Goal: Information Seeking & Learning: Learn about a topic

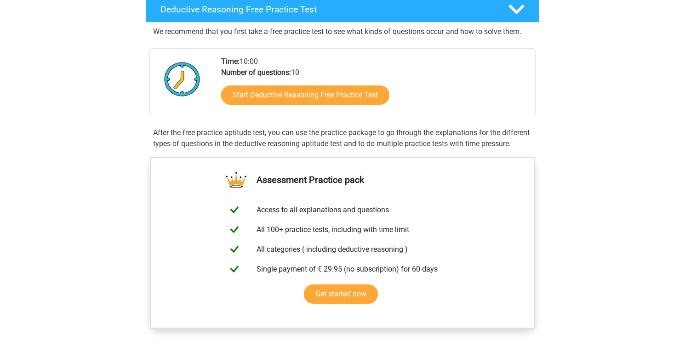
scroll to position [228, 0]
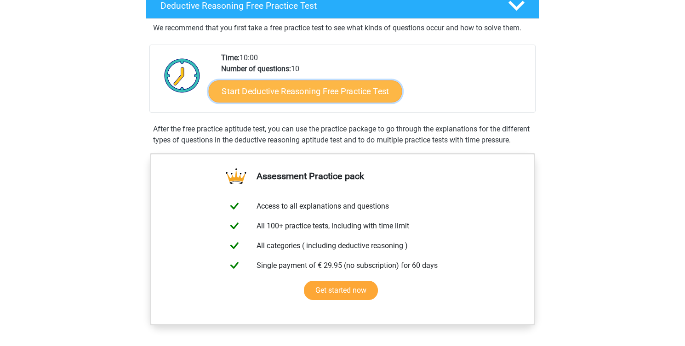
click at [316, 95] on link "Start Deductive Reasoning Free Practice Test" at bounding box center [305, 91] width 193 height 22
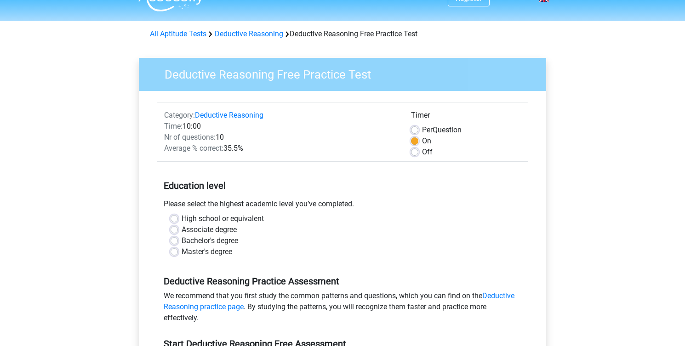
scroll to position [47, 0]
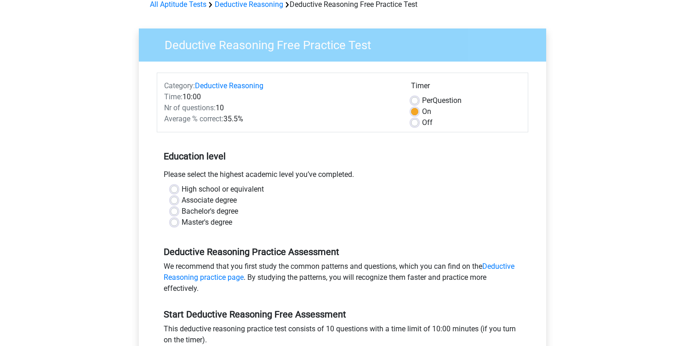
click at [181, 210] on label "Bachelor's degree" at bounding box center [209, 211] width 57 height 11
click at [173, 210] on input "Bachelor's degree" at bounding box center [173, 210] width 7 height 9
radio input "true"
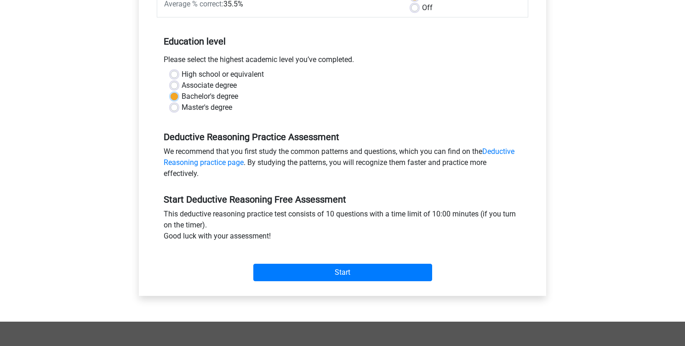
scroll to position [165, 0]
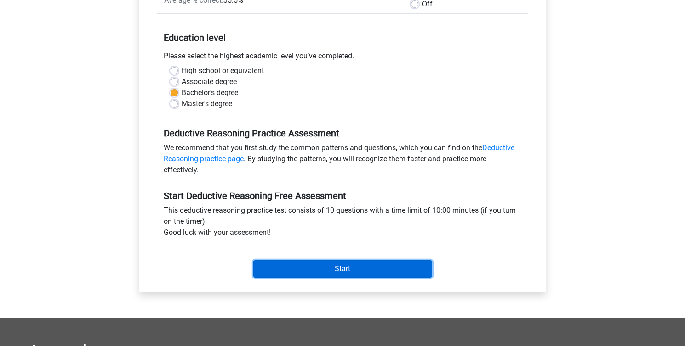
click at [350, 269] on input "Start" at bounding box center [342, 268] width 179 height 17
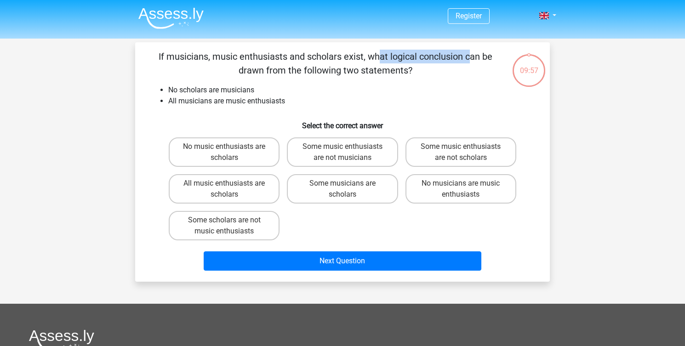
drag, startPoint x: 191, startPoint y: 60, endPoint x: 287, endPoint y: 58, distance: 96.0
click at [285, 59] on p "If musicians, music enthusiasts and scholars exist, what logical conclusion can…" at bounding box center [325, 64] width 351 height 28
click at [287, 58] on p "If musicians, music enthusiasts and scholars exist, what logical conclusion can…" at bounding box center [325, 64] width 351 height 28
drag, startPoint x: 208, startPoint y: 57, endPoint x: 321, endPoint y: 53, distance: 112.6
click at [321, 53] on p "If musicians, music enthusiasts and scholars exist, what logical conclusion can…" at bounding box center [325, 64] width 351 height 28
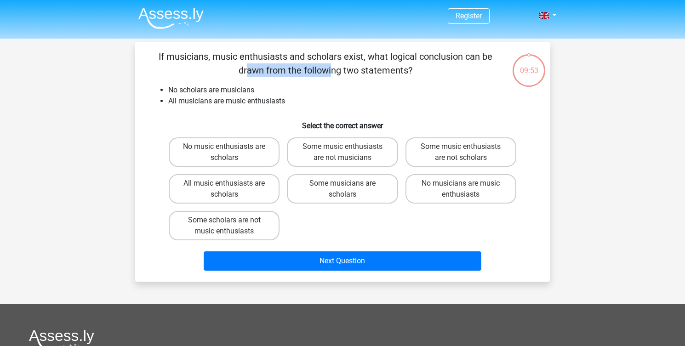
drag, startPoint x: 321, startPoint y: 53, endPoint x: 398, endPoint y: 52, distance: 77.7
click at [398, 52] on p "If musicians, music enthusiasts and scholars exist, what logical conclusion can…" at bounding box center [325, 64] width 351 height 28
drag, startPoint x: 241, startPoint y: 71, endPoint x: 425, endPoint y: 69, distance: 184.2
click at [425, 69] on p "If musicians, music enthusiasts and scholars exist, what logical conclusion can…" at bounding box center [325, 64] width 351 height 28
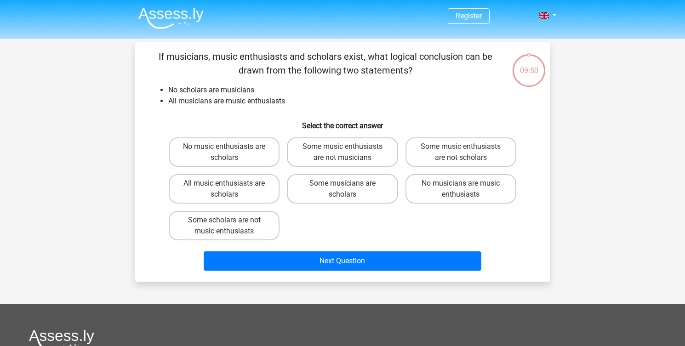
drag, startPoint x: 414, startPoint y: 69, endPoint x: 213, endPoint y: 76, distance: 201.4
click at [213, 76] on p "If musicians, music enthusiasts and scholars exist, what logical conclusion can…" at bounding box center [325, 64] width 351 height 28
drag, startPoint x: 171, startPoint y: 91, endPoint x: 283, endPoint y: 91, distance: 111.6
click at [284, 91] on li "No scholars are musicians" at bounding box center [351, 90] width 367 height 11
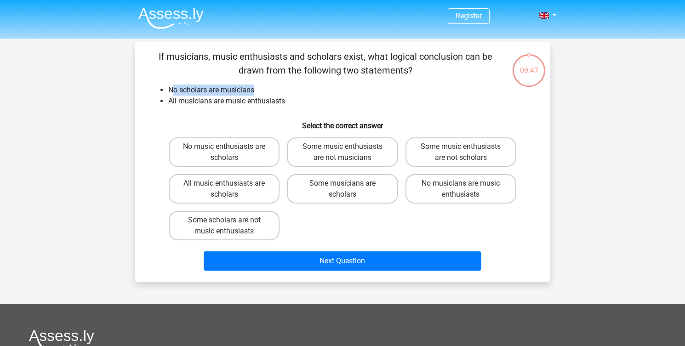
click at [283, 91] on li "No scholars are musicians" at bounding box center [351, 90] width 367 height 11
drag, startPoint x: 293, startPoint y: 102, endPoint x: 166, endPoint y: 106, distance: 127.3
click at [166, 106] on ul "No scholars are musicians All musicians are music enthusiasts" at bounding box center [342, 96] width 385 height 22
click at [167, 105] on ul "No scholars are musicians All musicians are music enthusiasts" at bounding box center [342, 96] width 385 height 22
drag, startPoint x: 166, startPoint y: 102, endPoint x: 280, endPoint y: 105, distance: 114.0
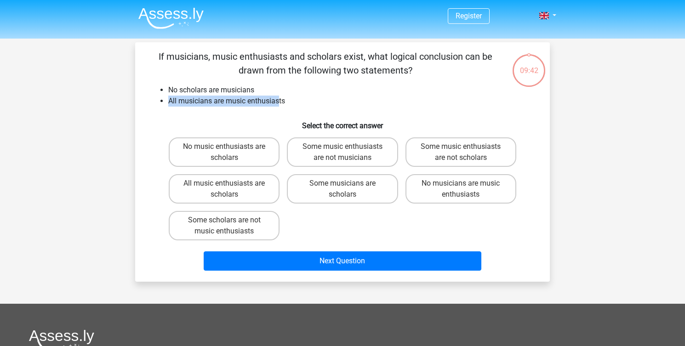
click at [280, 105] on ul "No scholars are musicians All musicians are music enthusiasts" at bounding box center [342, 96] width 385 height 22
click at [280, 105] on li "All musicians are music enthusiasts" at bounding box center [351, 101] width 367 height 11
click at [247, 153] on label "No music enthusiasts are scholars" at bounding box center [224, 151] width 111 height 29
click at [230, 153] on input "No music enthusiasts are scholars" at bounding box center [227, 150] width 6 height 6
radio input "true"
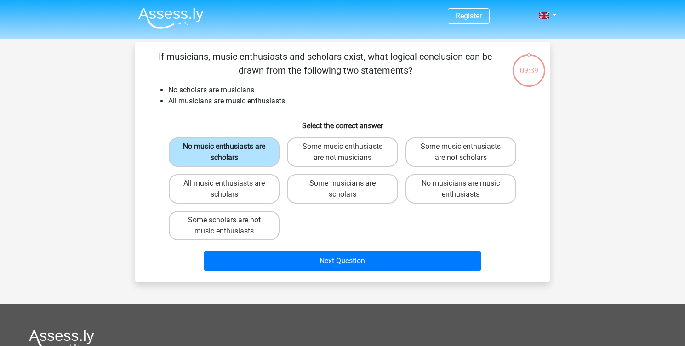
click at [253, 156] on label "No music enthusiasts are scholars" at bounding box center [224, 151] width 111 height 29
click at [230, 153] on input "No music enthusiasts are scholars" at bounding box center [227, 150] width 6 height 6
click at [252, 153] on label "No music enthusiasts are scholars" at bounding box center [224, 151] width 111 height 29
click at [230, 153] on input "No music enthusiasts are scholars" at bounding box center [227, 150] width 6 height 6
click at [246, 150] on label "No music enthusiasts are scholars" at bounding box center [224, 151] width 111 height 29
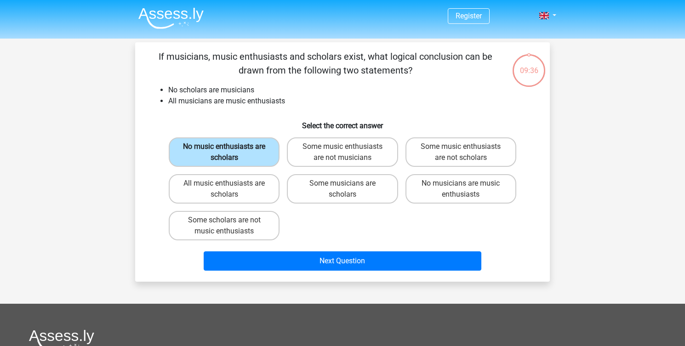
click at [230, 150] on input "No music enthusiasts are scholars" at bounding box center [227, 150] width 6 height 6
click at [323, 154] on label "Some music enthusiasts are not musicians" at bounding box center [342, 151] width 111 height 29
click at [342, 153] on input "Some music enthusiasts are not musicians" at bounding box center [345, 150] width 6 height 6
radio input "true"
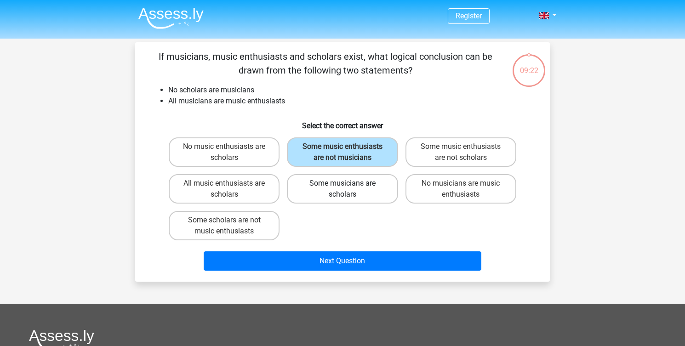
click at [361, 192] on label "Some musicians are scholars" at bounding box center [342, 188] width 111 height 29
click at [348, 189] on input "Some musicians are scholars" at bounding box center [345, 186] width 6 height 6
radio input "true"
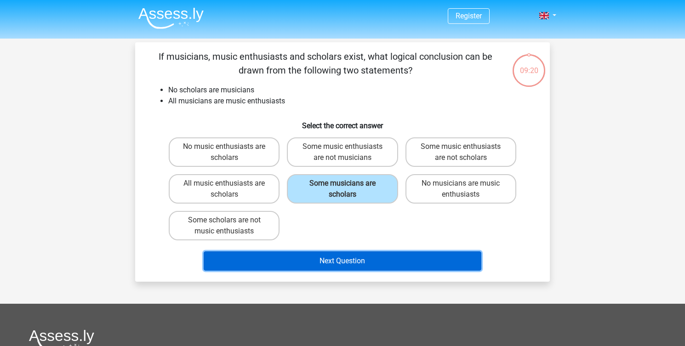
click at [317, 264] on button "Next Question" at bounding box center [343, 260] width 278 height 19
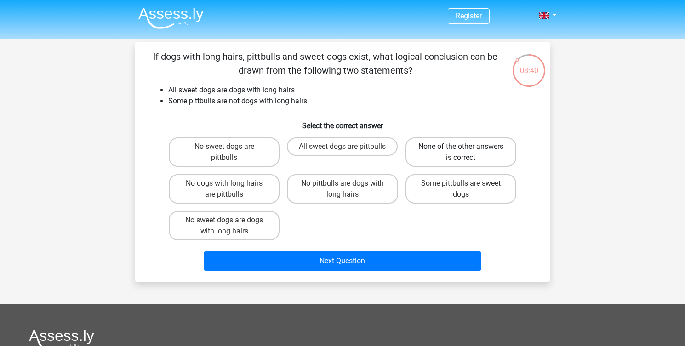
click at [474, 151] on label "None of the other answers is correct" at bounding box center [460, 151] width 111 height 29
click at [466, 151] on input "None of the other answers is correct" at bounding box center [463, 150] width 6 height 6
radio input "true"
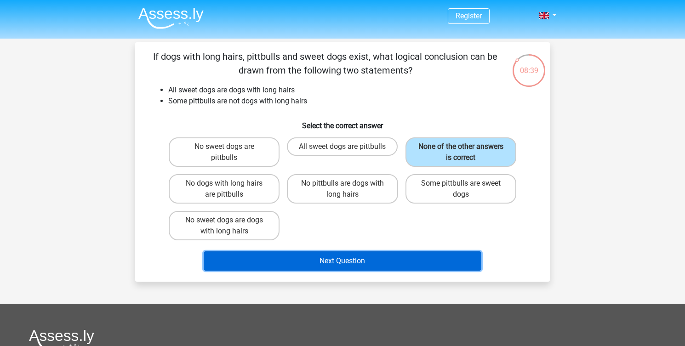
click at [376, 259] on button "Next Question" at bounding box center [343, 260] width 278 height 19
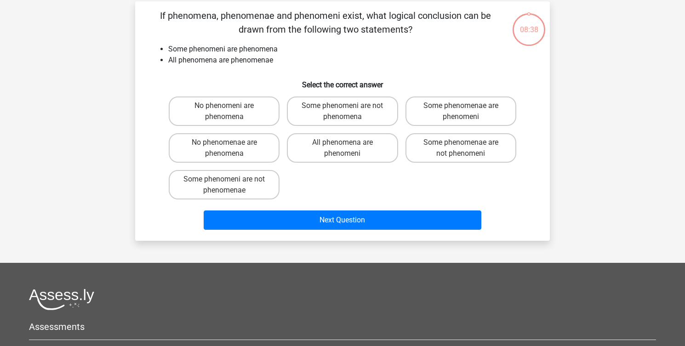
scroll to position [42, 0]
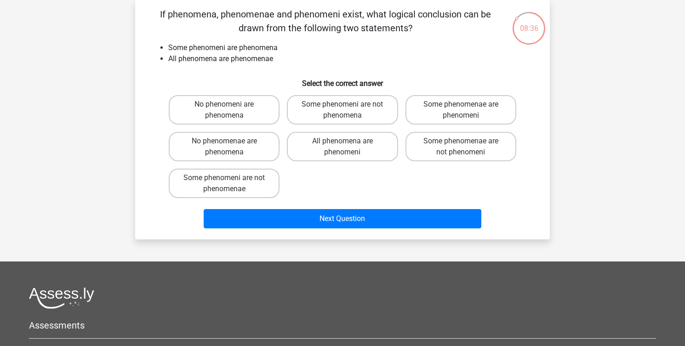
click at [266, 6] on div "If phenomena, phenomenae and phenomeni exist, what logical conclusion can be dr…" at bounding box center [342, 119] width 414 height 239
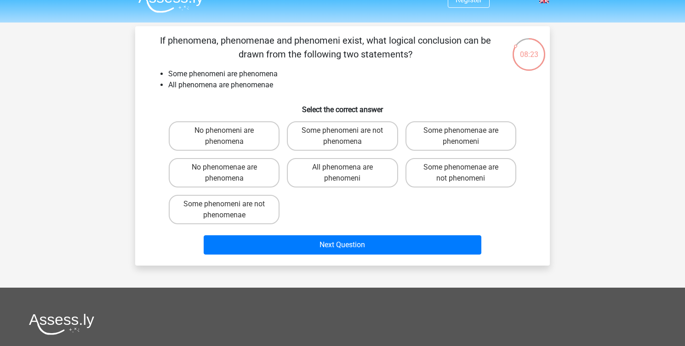
scroll to position [22, 0]
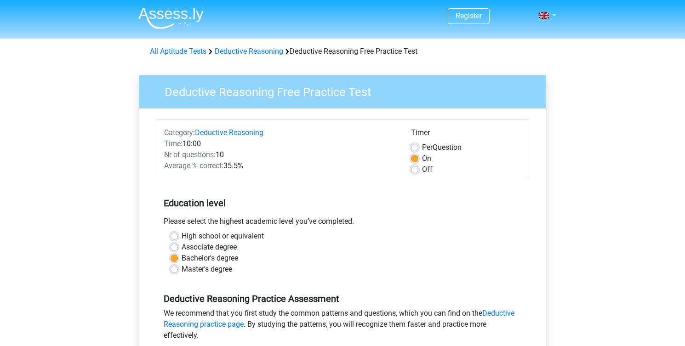
scroll to position [165, 0]
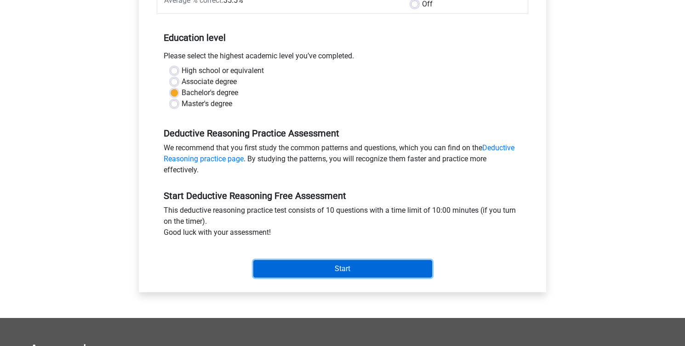
click at [316, 272] on input "Start" at bounding box center [342, 268] width 179 height 17
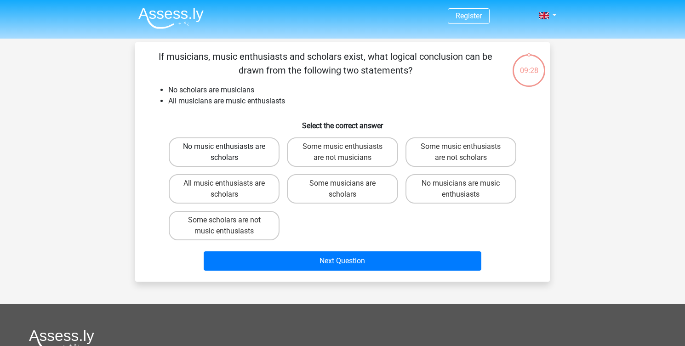
click at [244, 158] on label "No music enthusiasts are scholars" at bounding box center [224, 151] width 111 height 29
click at [230, 153] on input "No music enthusiasts are scholars" at bounding box center [227, 150] width 6 height 6
radio input "true"
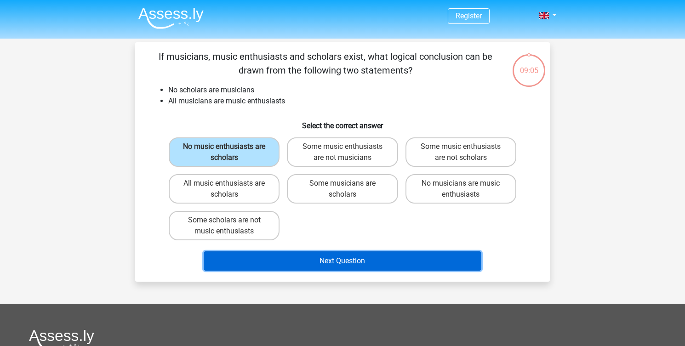
click at [276, 263] on button "Next Question" at bounding box center [343, 260] width 278 height 19
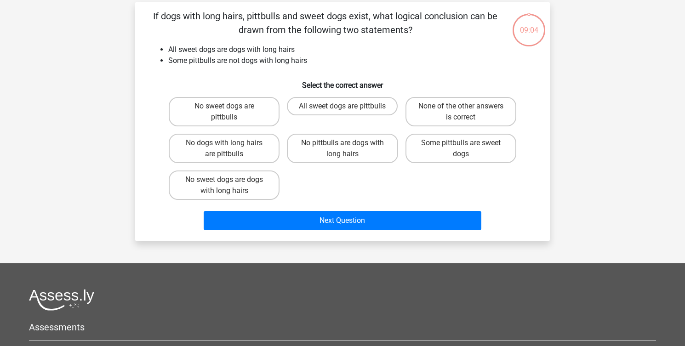
scroll to position [42, 0]
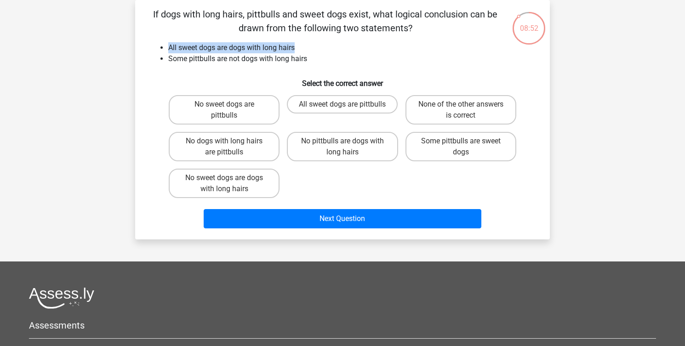
drag, startPoint x: 165, startPoint y: 49, endPoint x: 312, endPoint y: 50, distance: 147.0
click at [312, 50] on ul "All sweet dogs are dogs with long hairs Some pittbulls are not dogs with long h…" at bounding box center [342, 53] width 385 height 22
click at [312, 50] on li "All sweet dogs are dogs with long hairs" at bounding box center [351, 47] width 367 height 11
drag, startPoint x: 312, startPoint y: 50, endPoint x: 164, endPoint y: 40, distance: 148.8
click at [164, 40] on div "If dogs with long hairs, pittbulls and sweet dogs exist, what logical conclusio…" at bounding box center [342, 119] width 407 height 225
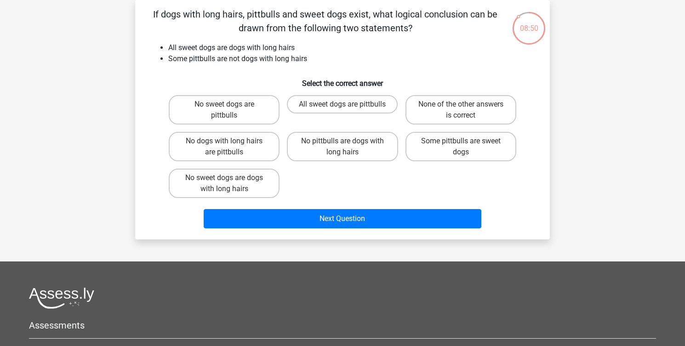
click at [171, 47] on li "All sweet dogs are dogs with long hairs" at bounding box center [351, 47] width 367 height 11
drag, startPoint x: 168, startPoint y: 47, endPoint x: 213, endPoint y: 47, distance: 45.5
click at [168, 47] on li "All sweet dogs are dogs with long hairs" at bounding box center [351, 47] width 367 height 11
drag, startPoint x: 300, startPoint y: 52, endPoint x: 165, endPoint y: 47, distance: 135.2
click at [165, 48] on ul "All sweet dogs are dogs with long hairs Some pittbulls are not dogs with long h…" at bounding box center [342, 53] width 385 height 22
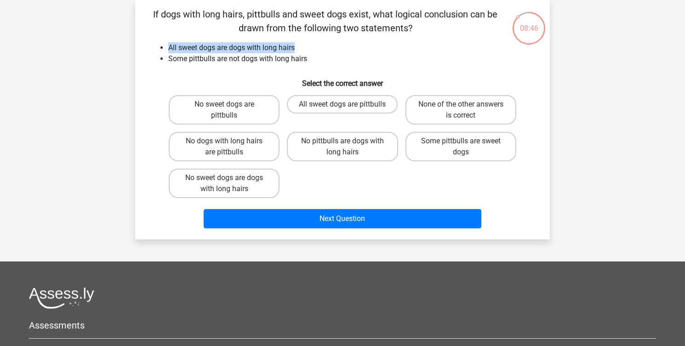
click at [165, 47] on ul "All sweet dogs are dogs with long hairs Some pittbulls are not dogs with long h…" at bounding box center [342, 53] width 385 height 22
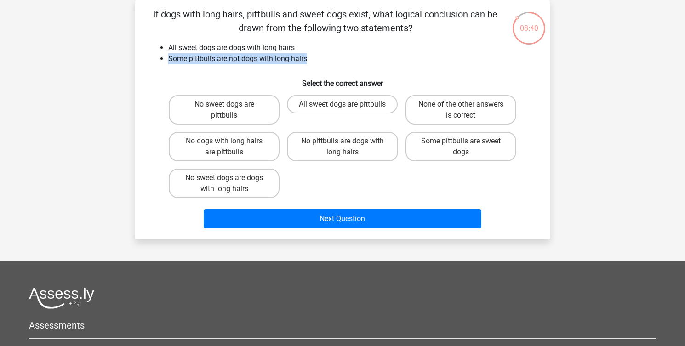
drag, startPoint x: 167, startPoint y: 59, endPoint x: 319, endPoint y: 62, distance: 151.6
click at [319, 63] on ul "All sweet dogs are dogs with long hairs Some pittbulls are not dogs with long h…" at bounding box center [342, 53] width 385 height 22
click at [319, 62] on li "Some pittbulls are not dogs with long hairs" at bounding box center [351, 58] width 367 height 11
drag, startPoint x: 318, startPoint y: 62, endPoint x: 230, endPoint y: 60, distance: 88.2
click at [230, 61] on li "Some pittbulls are not dogs with long hairs" at bounding box center [351, 58] width 367 height 11
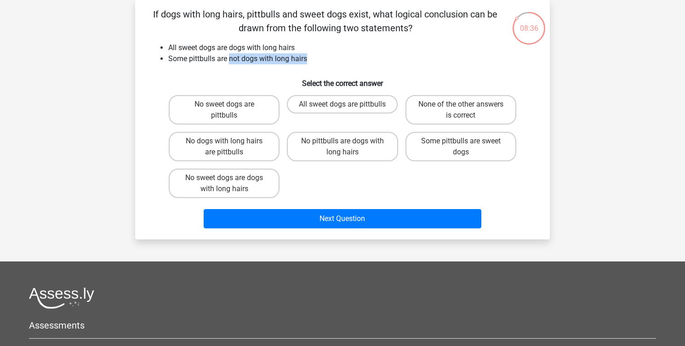
click at [230, 60] on li "Some pittbulls are not dogs with long hairs" at bounding box center [351, 58] width 367 height 11
click at [368, 147] on label "No pittbulls are dogs with long hairs" at bounding box center [342, 146] width 111 height 29
click at [348, 147] on input "No pittbulls are dogs with long hairs" at bounding box center [345, 144] width 6 height 6
radio input "true"
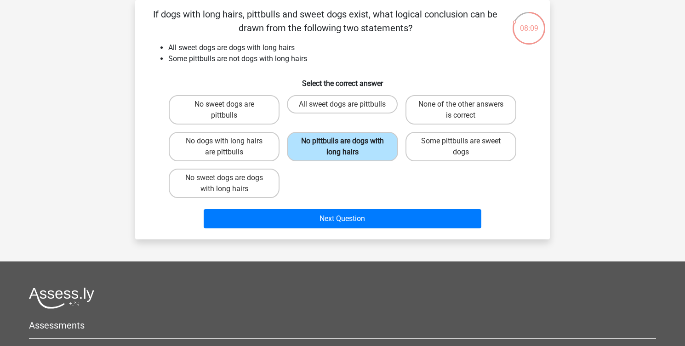
click at [368, 147] on label "No pittbulls are dogs with long hairs" at bounding box center [342, 146] width 111 height 29
click at [348, 147] on input "No pittbulls are dogs with long hairs" at bounding box center [345, 144] width 6 height 6
click at [369, 109] on label "All sweet dogs are pittbulls" at bounding box center [342, 104] width 111 height 18
click at [348, 109] on input "All sweet dogs are pittbulls" at bounding box center [345, 107] width 6 height 6
radio input "true"
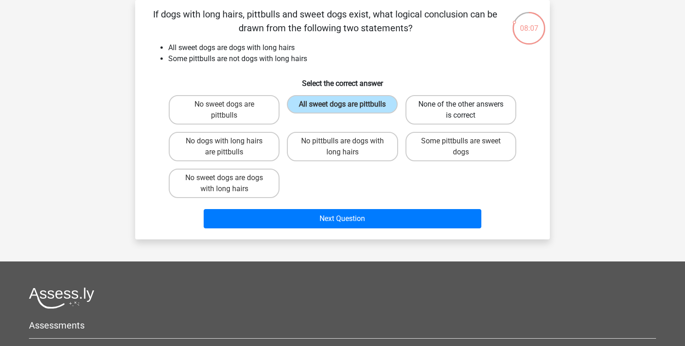
click at [442, 109] on label "None of the other answers is correct" at bounding box center [460, 109] width 111 height 29
click at [460, 109] on input "None of the other answers is correct" at bounding box center [463, 107] width 6 height 6
radio input "true"
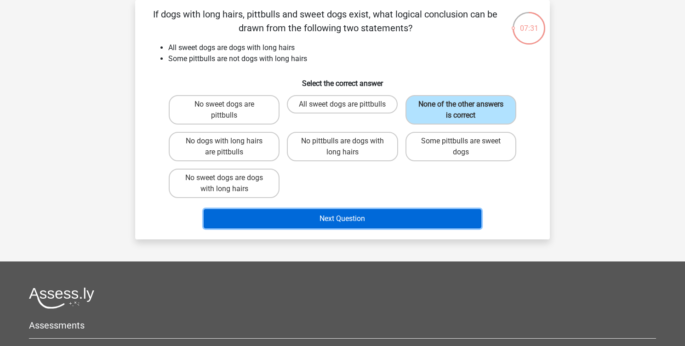
click at [317, 222] on button "Next Question" at bounding box center [343, 218] width 278 height 19
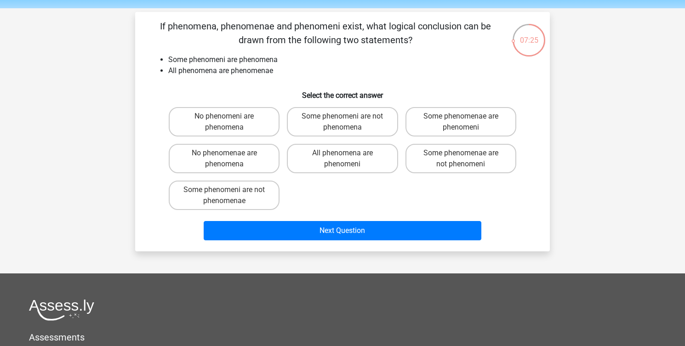
scroll to position [32, 0]
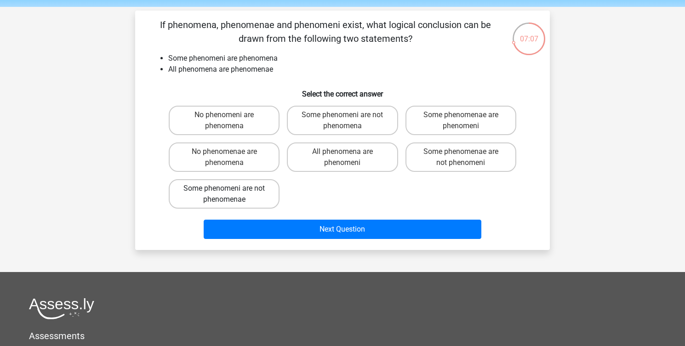
click at [258, 199] on label "Some phenomeni are not phenomenae" at bounding box center [224, 193] width 111 height 29
click at [230, 194] on input "Some phenomeni are not phenomenae" at bounding box center [227, 191] width 6 height 6
radio input "true"
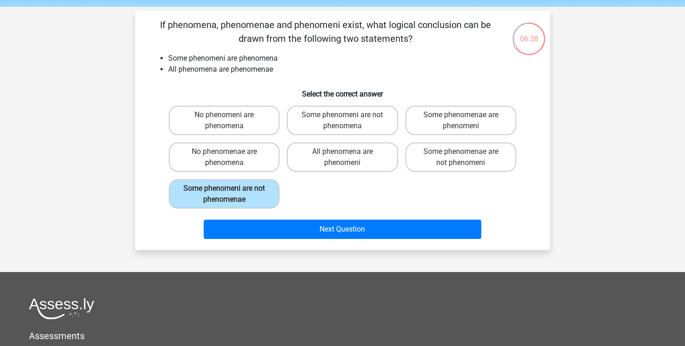
click at [307, 214] on div "Next Question" at bounding box center [342, 227] width 385 height 30
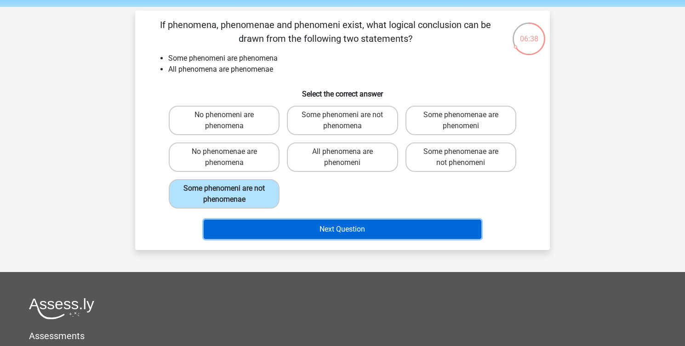
click at [308, 220] on button "Next Question" at bounding box center [343, 229] width 278 height 19
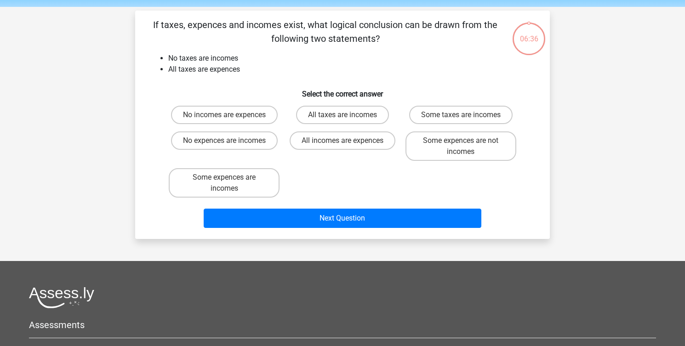
scroll to position [42, 0]
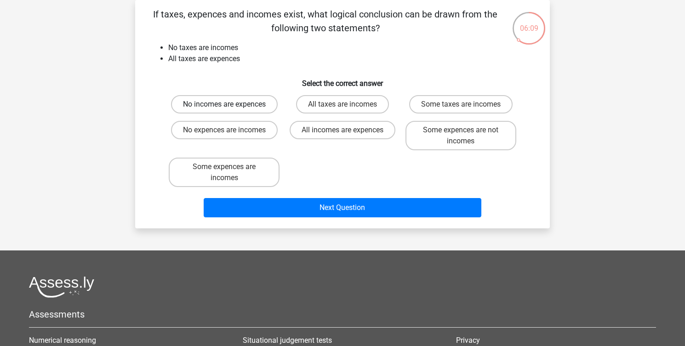
click at [241, 108] on label "No incomes are expences" at bounding box center [224, 104] width 107 height 18
click at [230, 108] on input "No incomes are expences" at bounding box center [227, 107] width 6 height 6
radio input "true"
click at [227, 131] on input "No expences are incomes" at bounding box center [227, 133] width 6 height 6
radio input "true"
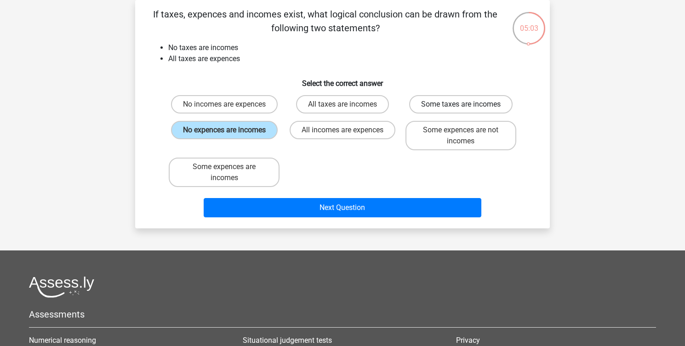
scroll to position [49, 0]
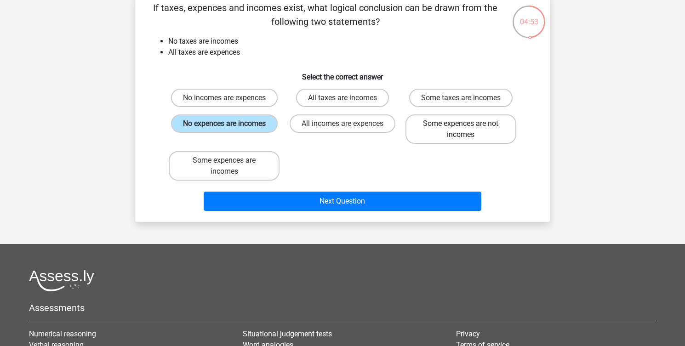
click at [436, 133] on label "Some expences are not incomes" at bounding box center [460, 128] width 111 height 29
click at [460, 130] on input "Some expences are not incomes" at bounding box center [463, 127] width 6 height 6
radio input "true"
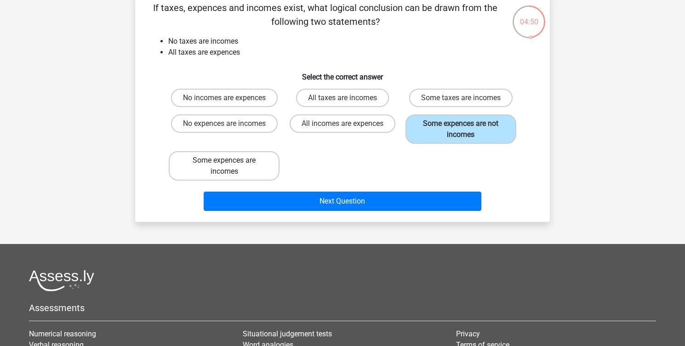
click at [232, 168] on label "Some expences are incomes" at bounding box center [224, 165] width 111 height 29
click at [230, 166] on input "Some expences are incomes" at bounding box center [227, 163] width 6 height 6
radio input "true"
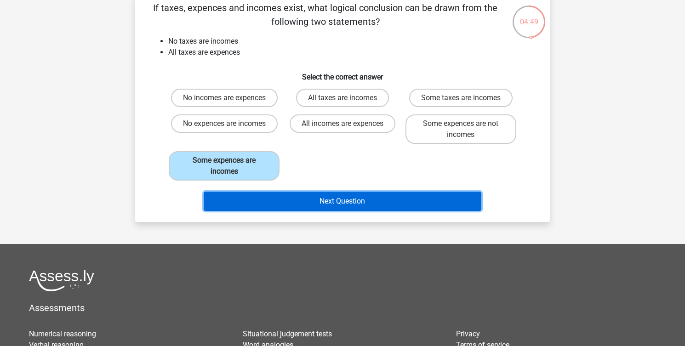
click at [277, 203] on button "Next Question" at bounding box center [343, 201] width 278 height 19
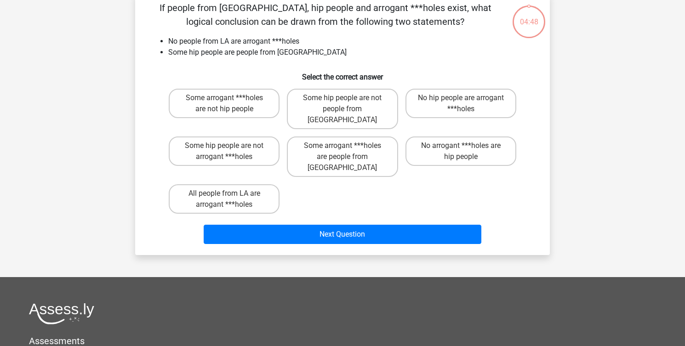
scroll to position [42, 0]
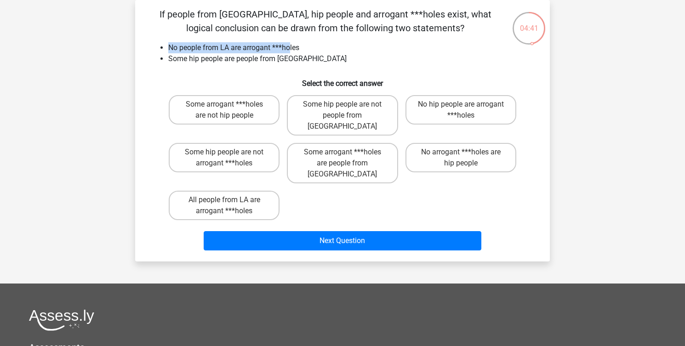
drag, startPoint x: 168, startPoint y: 48, endPoint x: 291, endPoint y: 45, distance: 123.2
click at [291, 45] on li "No people from LA are arrogant ***holes" at bounding box center [351, 47] width 367 height 11
click at [369, 107] on label "Some hip people are not people from LA" at bounding box center [342, 115] width 111 height 40
click at [348, 107] on input "Some hip people are not people from LA" at bounding box center [345, 107] width 6 height 6
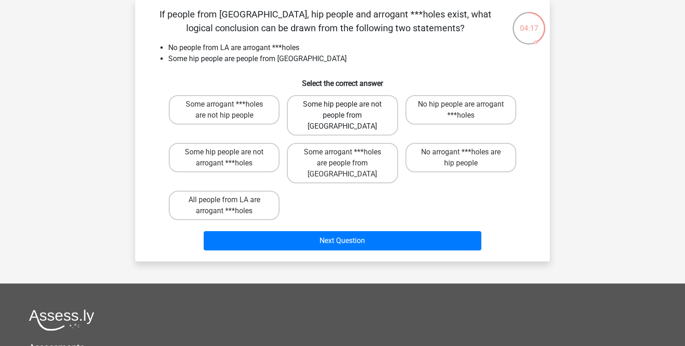
radio input "true"
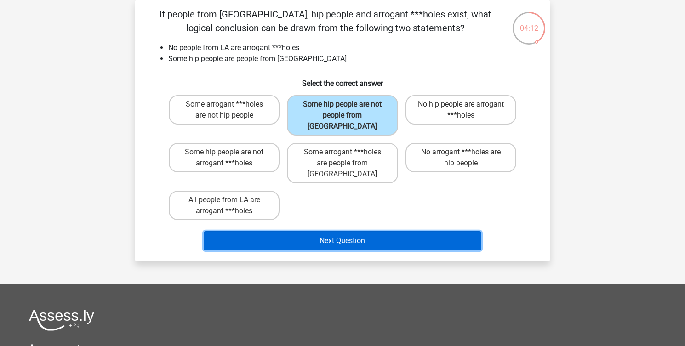
click at [361, 231] on button "Next Question" at bounding box center [343, 240] width 278 height 19
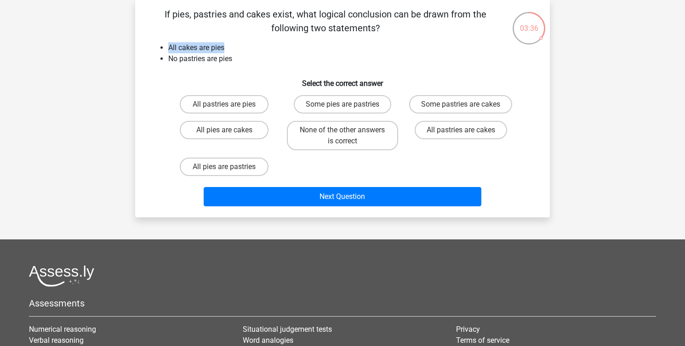
drag, startPoint x: 170, startPoint y: 49, endPoint x: 236, endPoint y: 50, distance: 66.6
click at [237, 50] on li "All cakes are pies" at bounding box center [351, 47] width 367 height 11
click at [236, 50] on li "All cakes are pies" at bounding box center [351, 47] width 367 height 11
drag, startPoint x: 169, startPoint y: 58, endPoint x: 248, endPoint y: 56, distance: 79.5
click at [248, 57] on li "No pastries are pies" at bounding box center [351, 58] width 367 height 11
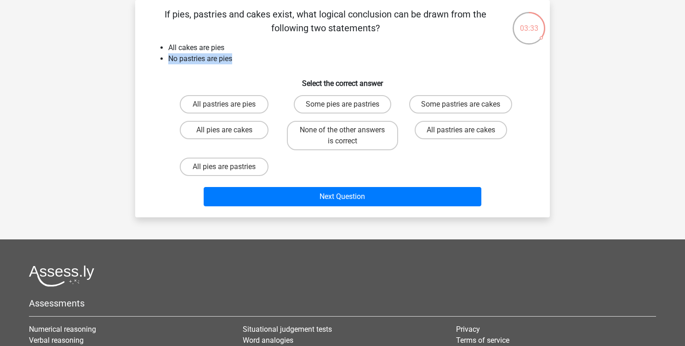
click at [248, 56] on li "No pastries are pies" at bounding box center [351, 58] width 367 height 11
drag, startPoint x: 247, startPoint y: 57, endPoint x: 168, endPoint y: 50, distance: 79.3
click at [168, 50] on ul "All cakes are pies No pastries are pies" at bounding box center [342, 53] width 385 height 22
click at [168, 50] on li "All cakes are pies" at bounding box center [351, 47] width 367 height 11
drag, startPoint x: 170, startPoint y: 50, endPoint x: 243, endPoint y: 57, distance: 73.5
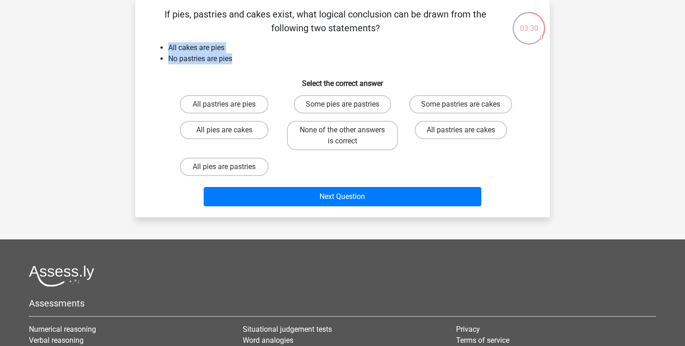
click at [243, 57] on ul "All cakes are pies No pastries are pies" at bounding box center [342, 53] width 385 height 22
click at [242, 57] on li "No pastries are pies" at bounding box center [351, 58] width 367 height 11
click at [251, 130] on label "All pies are cakes" at bounding box center [224, 130] width 89 height 18
click at [230, 130] on input "All pies are cakes" at bounding box center [227, 133] width 6 height 6
radio input "true"
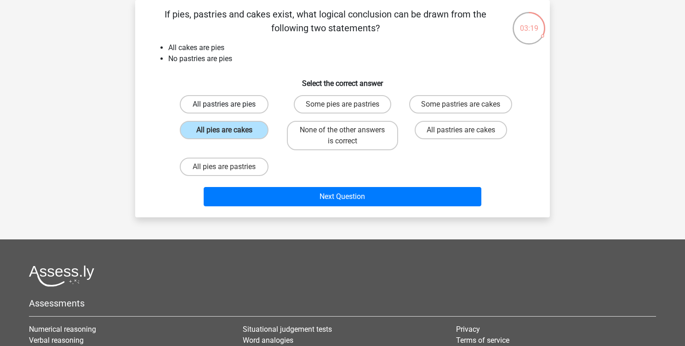
click at [240, 108] on label "All pastries are pies" at bounding box center [224, 104] width 89 height 18
click at [230, 108] on input "All pastries are pies" at bounding box center [227, 107] width 6 height 6
radio input "true"
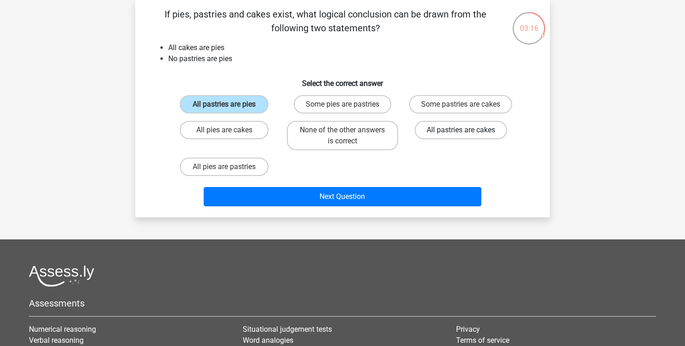
click at [469, 129] on label "All pastries are cakes" at bounding box center [460, 130] width 92 height 18
click at [466, 130] on input "All pastries are cakes" at bounding box center [463, 133] width 6 height 6
radio input "true"
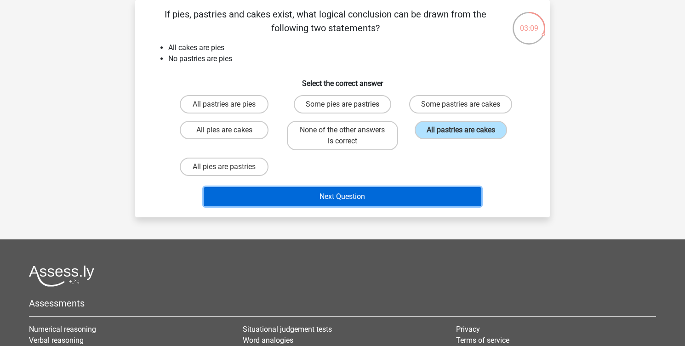
click at [329, 195] on button "Next Question" at bounding box center [343, 196] width 278 height 19
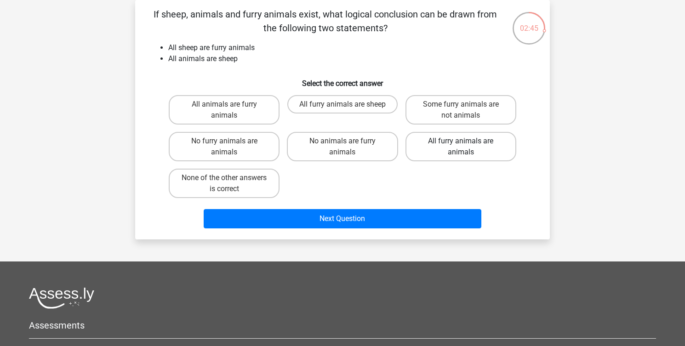
click at [434, 143] on label "All furry animals are animals" at bounding box center [460, 146] width 111 height 29
click at [460, 143] on input "All furry animals are animals" at bounding box center [463, 144] width 6 height 6
radio input "true"
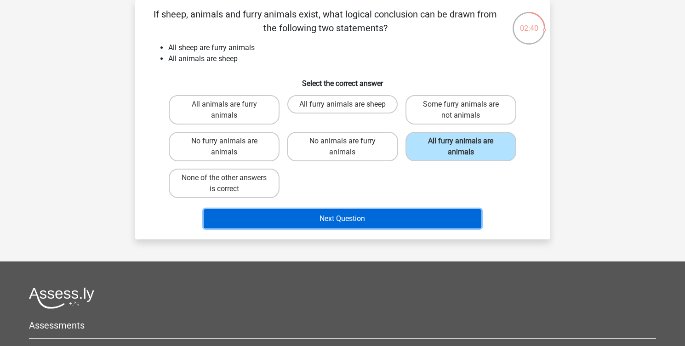
click at [313, 215] on button "Next Question" at bounding box center [343, 218] width 278 height 19
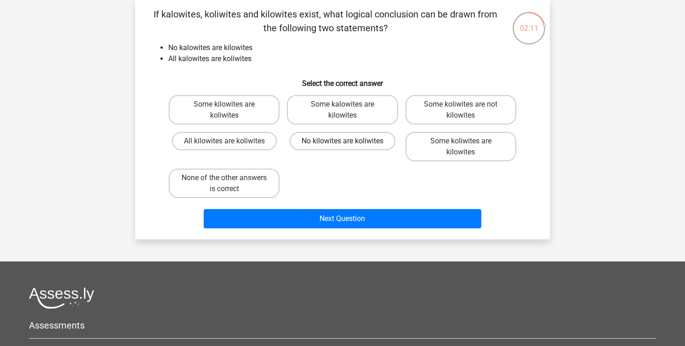
click at [327, 145] on label "No kilowites are koliwites" at bounding box center [342, 141] width 106 height 18
click at [342, 145] on input "No kilowites are koliwites" at bounding box center [345, 144] width 6 height 6
radio input "true"
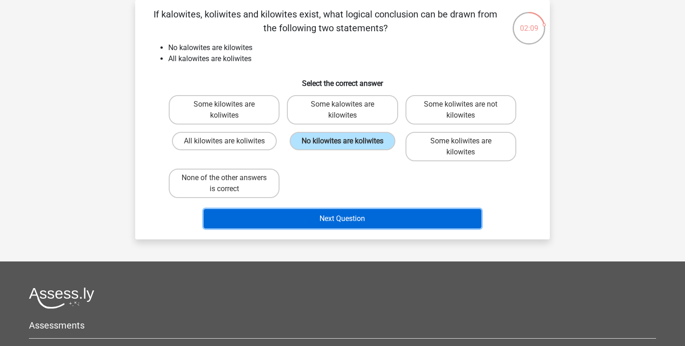
click at [332, 221] on button "Next Question" at bounding box center [343, 218] width 278 height 19
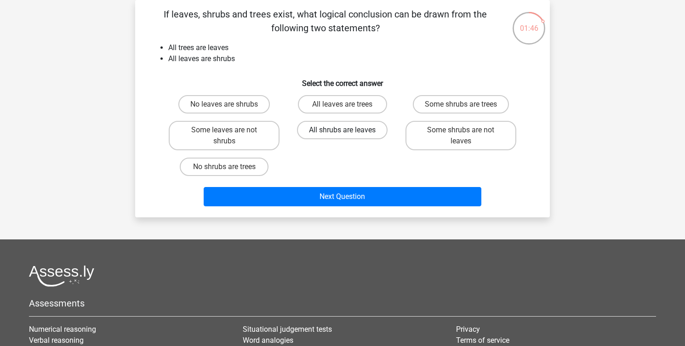
click at [358, 125] on label "All shrubs are leaves" at bounding box center [342, 130] width 91 height 18
click at [348, 130] on input "All shrubs are leaves" at bounding box center [345, 133] width 6 height 6
radio input "true"
click at [337, 107] on label "All leaves are trees" at bounding box center [342, 104] width 89 height 18
click at [342, 107] on input "All leaves are trees" at bounding box center [345, 107] width 6 height 6
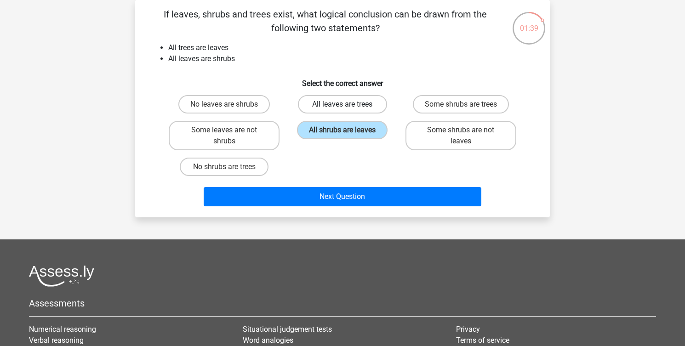
radio input "true"
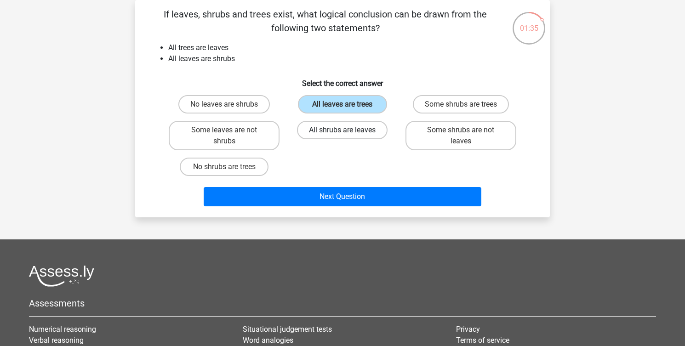
click at [341, 130] on label "All shrubs are leaves" at bounding box center [342, 130] width 91 height 18
click at [342, 130] on input "All shrubs are leaves" at bounding box center [345, 133] width 6 height 6
radio input "true"
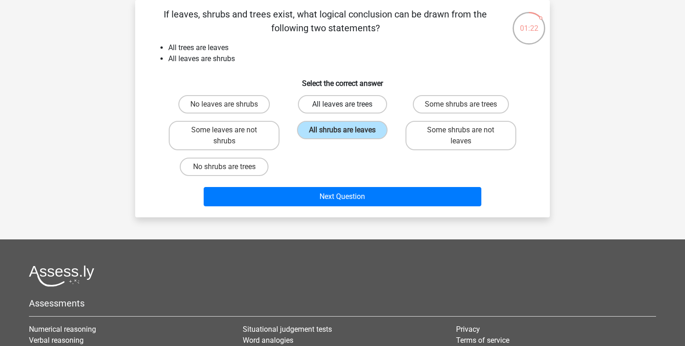
click at [351, 103] on label "All leaves are trees" at bounding box center [342, 104] width 89 height 18
click at [348, 104] on input "All leaves are trees" at bounding box center [345, 107] width 6 height 6
radio input "true"
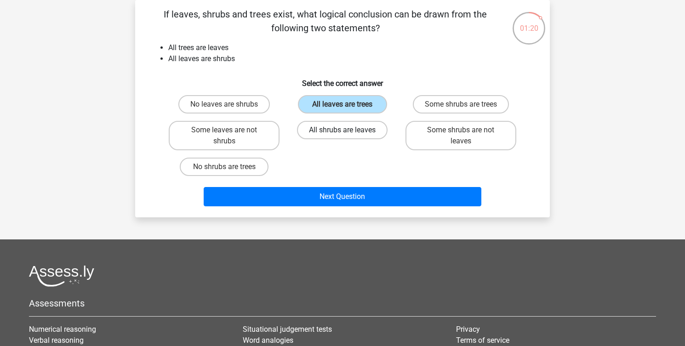
click at [343, 126] on label "All shrubs are leaves" at bounding box center [342, 130] width 91 height 18
click at [343, 130] on input "All shrubs are leaves" at bounding box center [345, 133] width 6 height 6
radio input "true"
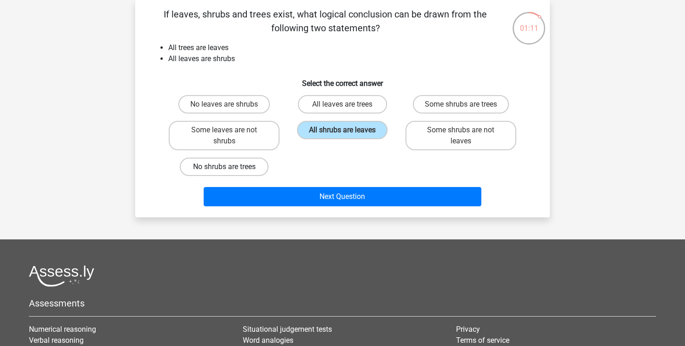
click at [238, 167] on label "No shrubs are trees" at bounding box center [224, 167] width 89 height 18
click at [230, 167] on input "No shrubs are trees" at bounding box center [227, 170] width 6 height 6
radio input "true"
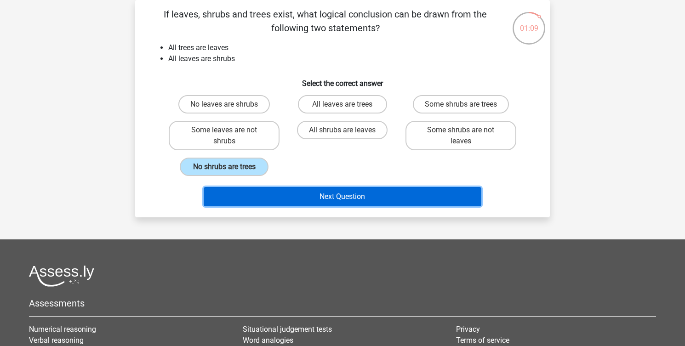
click at [276, 198] on button "Next Question" at bounding box center [343, 196] width 278 height 19
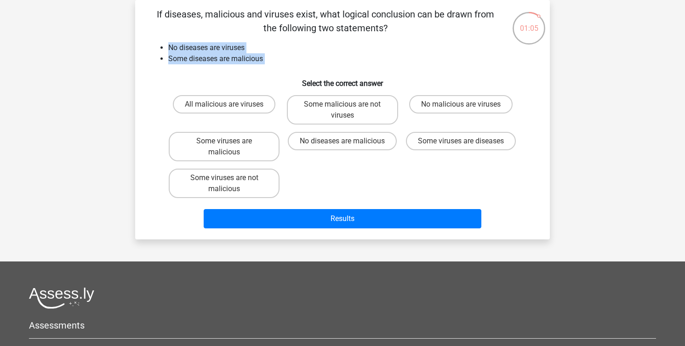
drag, startPoint x: 170, startPoint y: 48, endPoint x: 287, endPoint y: 64, distance: 118.3
click at [287, 64] on div "If diseases, malicious and viruses exist, what logical conclusion can be drawn …" at bounding box center [342, 119] width 407 height 225
drag, startPoint x: 266, startPoint y: 62, endPoint x: 165, endPoint y: 51, distance: 101.6
click at [165, 51] on ul "No diseases are viruses Some diseases are malicious" at bounding box center [342, 53] width 385 height 22
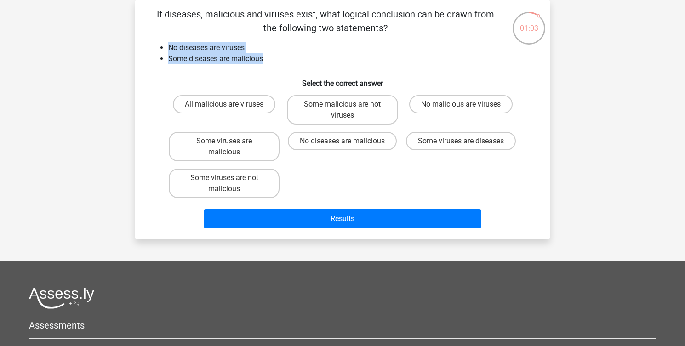
click at [165, 51] on ul "No diseases are viruses Some diseases are malicious" at bounding box center [342, 53] width 385 height 22
click at [264, 182] on label "Some viruses are not malicious" at bounding box center [224, 183] width 111 height 29
click at [230, 182] on input "Some viruses are not malicious" at bounding box center [227, 181] width 6 height 6
radio input "true"
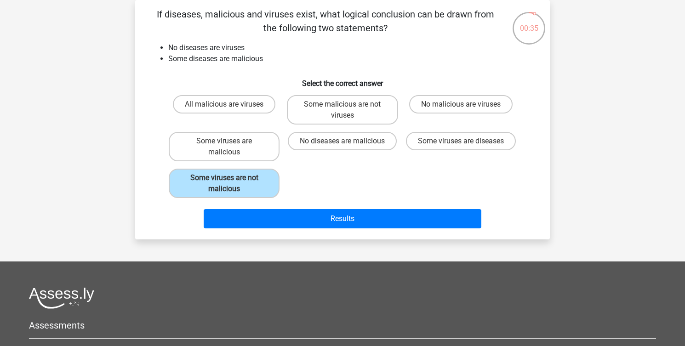
click at [342, 142] on input "No diseases are malicious" at bounding box center [345, 144] width 6 height 6
radio input "true"
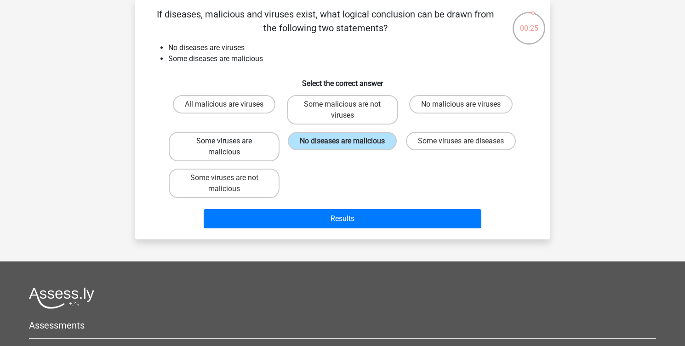
click at [253, 151] on label "Some viruses are malicious" at bounding box center [224, 146] width 111 height 29
click at [230, 147] on input "Some viruses are malicious" at bounding box center [227, 144] width 6 height 6
radio input "true"
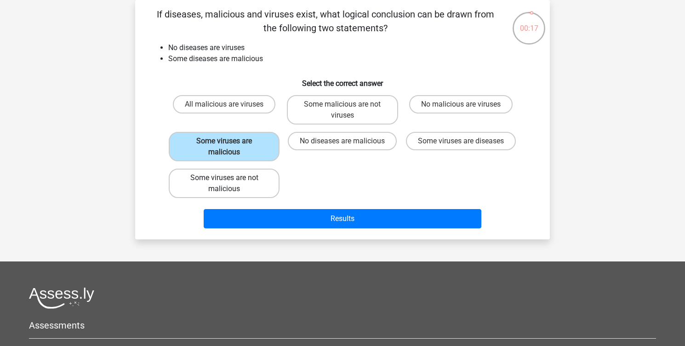
click at [259, 186] on label "Some viruses are not malicious" at bounding box center [224, 183] width 111 height 29
click at [230, 184] on input "Some viruses are not malicious" at bounding box center [227, 181] width 6 height 6
radio input "true"
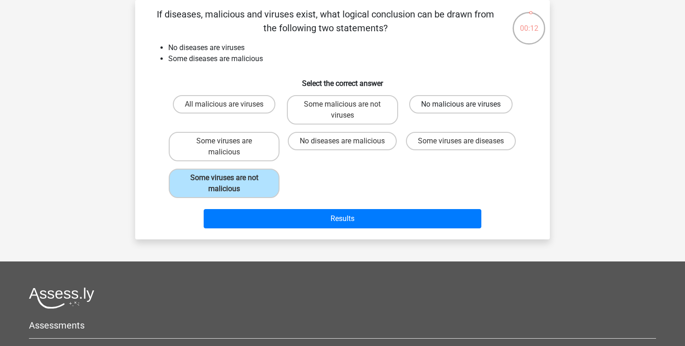
click at [449, 105] on label "No malicious are viruses" at bounding box center [460, 104] width 103 height 18
click at [460, 105] on input "No malicious are viruses" at bounding box center [463, 107] width 6 height 6
radio input "true"
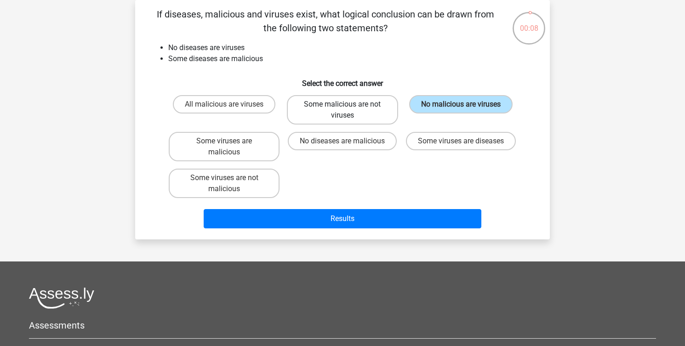
click at [370, 114] on label "Some malicious are not viruses" at bounding box center [342, 109] width 111 height 29
click at [348, 110] on input "Some malicious are not viruses" at bounding box center [345, 107] width 6 height 6
radio input "true"
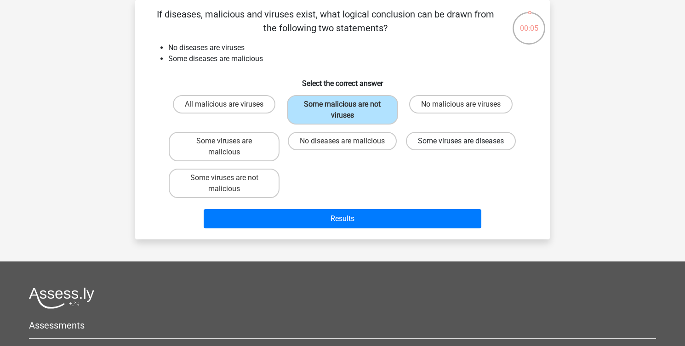
click at [437, 143] on label "Some viruses are diseases" at bounding box center [461, 141] width 110 height 18
click at [460, 143] on input "Some viruses are diseases" at bounding box center [463, 144] width 6 height 6
radio input "true"
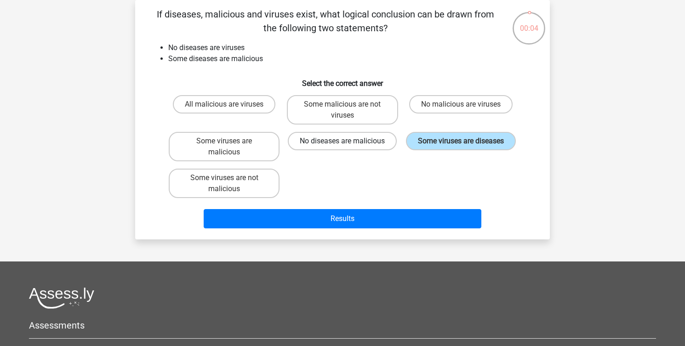
click at [315, 140] on label "No diseases are malicious" at bounding box center [342, 141] width 109 height 18
click at [342, 141] on input "No diseases are malicious" at bounding box center [345, 144] width 6 height 6
radio input "true"
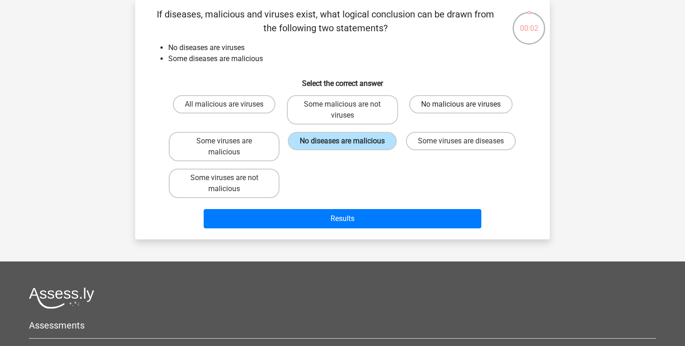
click at [424, 109] on label "No malicious are viruses" at bounding box center [460, 104] width 103 height 18
click at [460, 109] on input "No malicious are viruses" at bounding box center [463, 107] width 6 height 6
radio input "true"
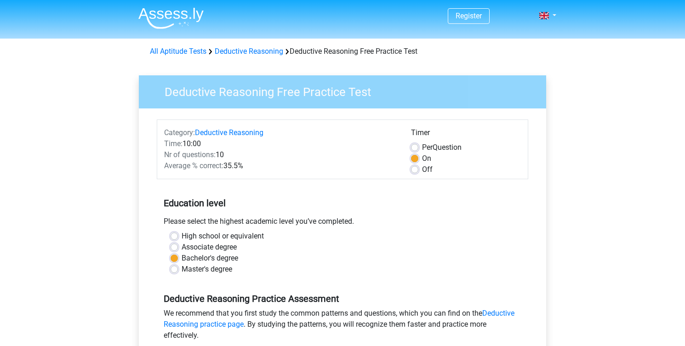
scroll to position [165, 0]
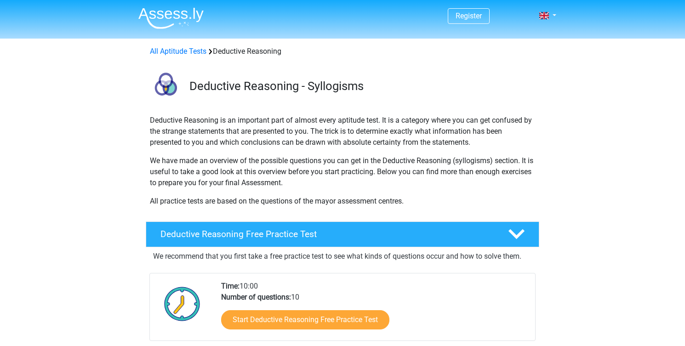
scroll to position [228, 0]
